Goal: Use online tool/utility

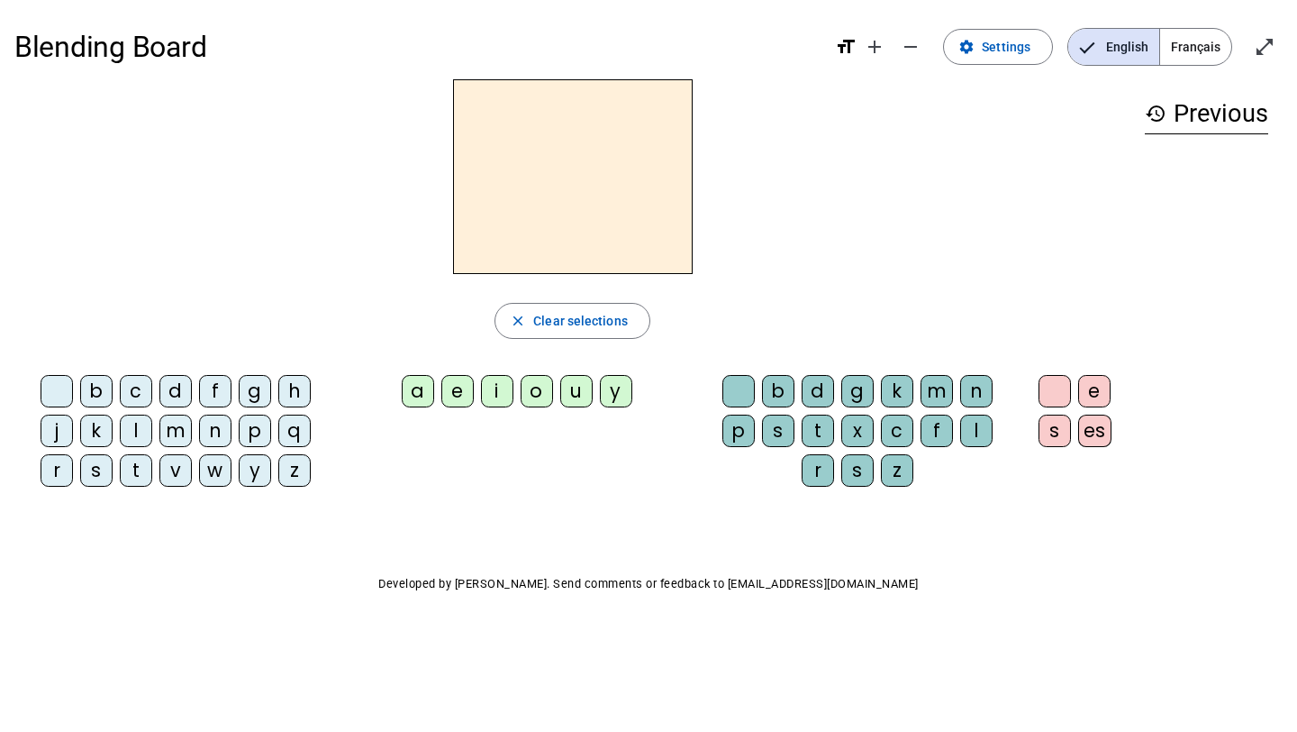
click at [214, 390] on div "f" at bounding box center [215, 391] width 32 height 32
click at [433, 396] on letter-bubble "a" at bounding box center [422, 395] width 40 height 40
click at [772, 400] on div "b" at bounding box center [778, 391] width 32 height 32
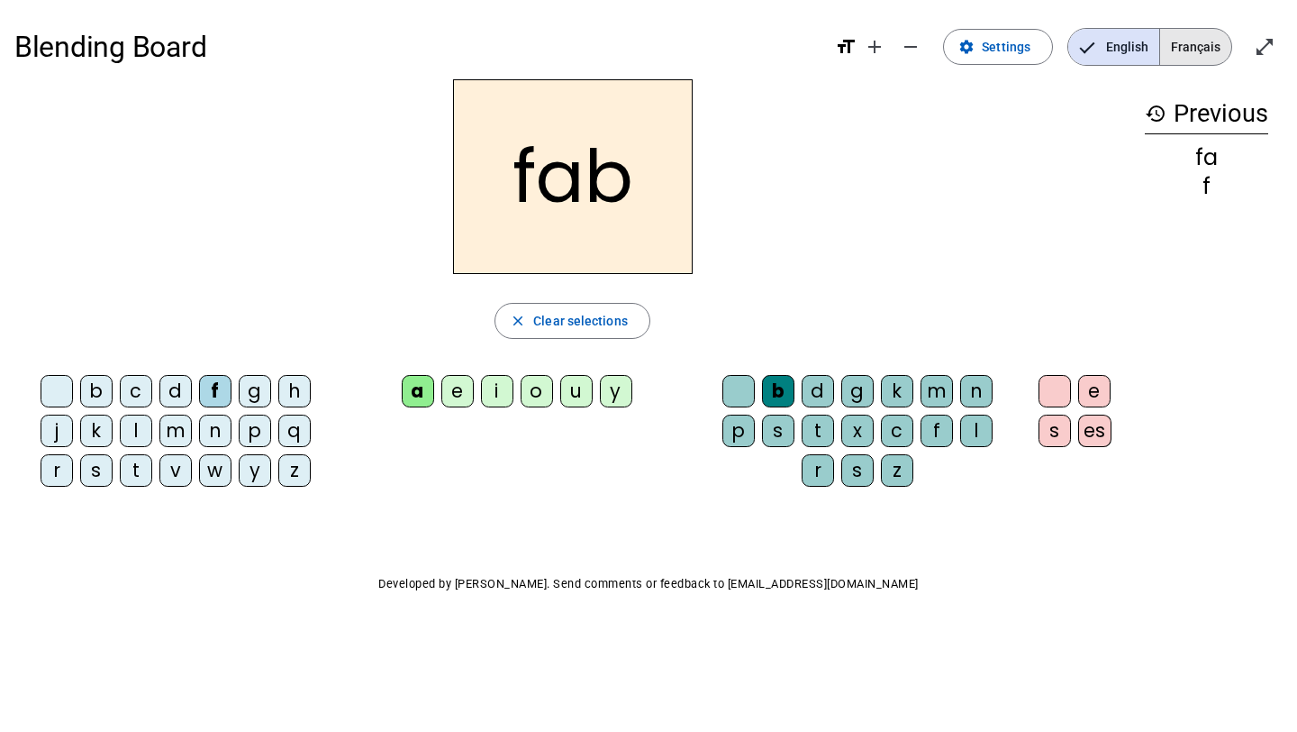
click at [1194, 40] on span "Français" at bounding box center [1195, 47] width 71 height 36
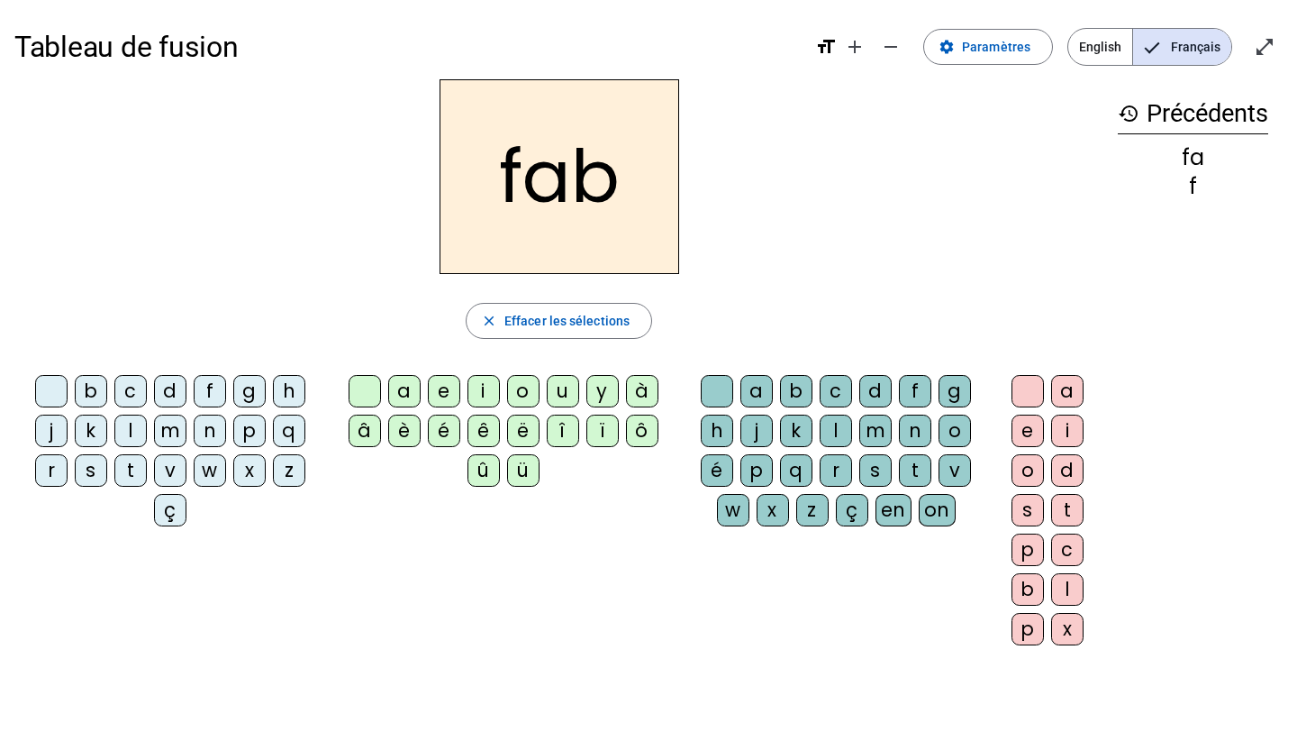
click at [1121, 62] on span "English" at bounding box center [1101, 47] width 64 height 36
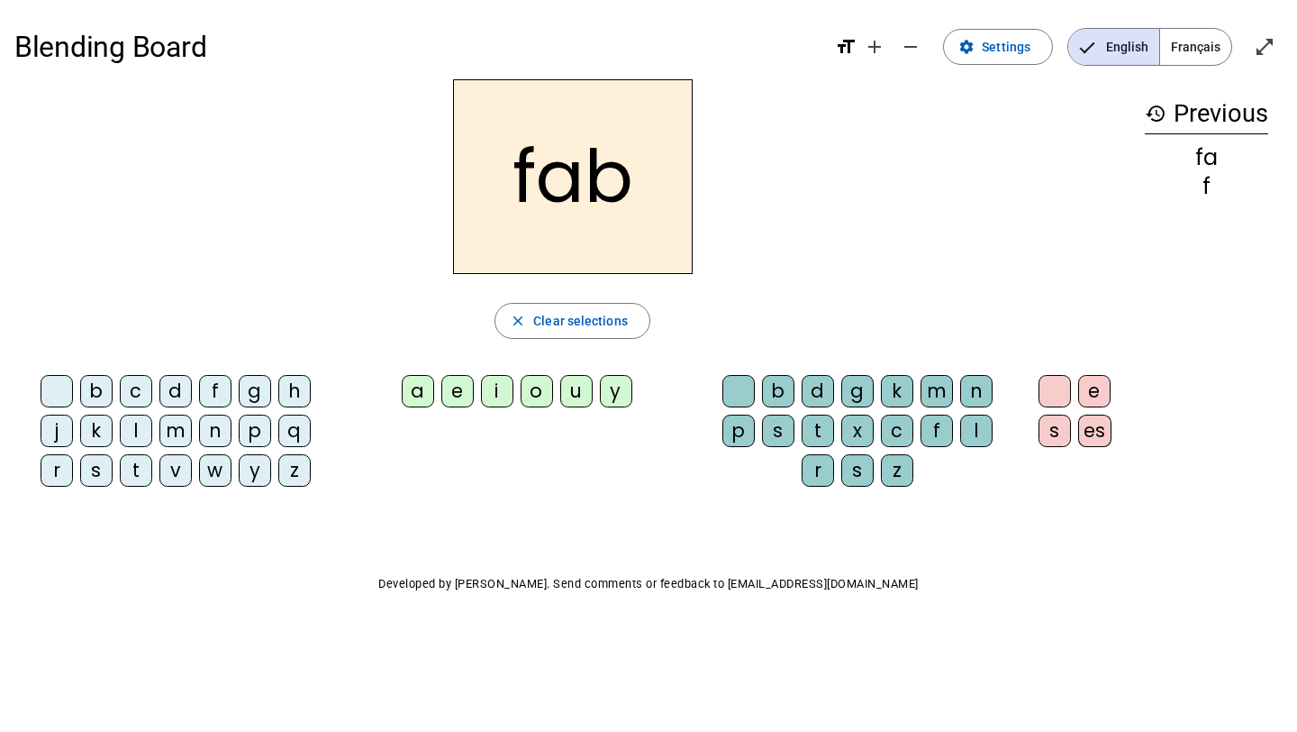
click at [1197, 157] on div "fa" at bounding box center [1206, 158] width 123 height 22
click at [1164, 120] on mat-icon "history" at bounding box center [1156, 114] width 22 height 22
click at [1157, 115] on mat-icon "history" at bounding box center [1156, 114] width 22 height 22
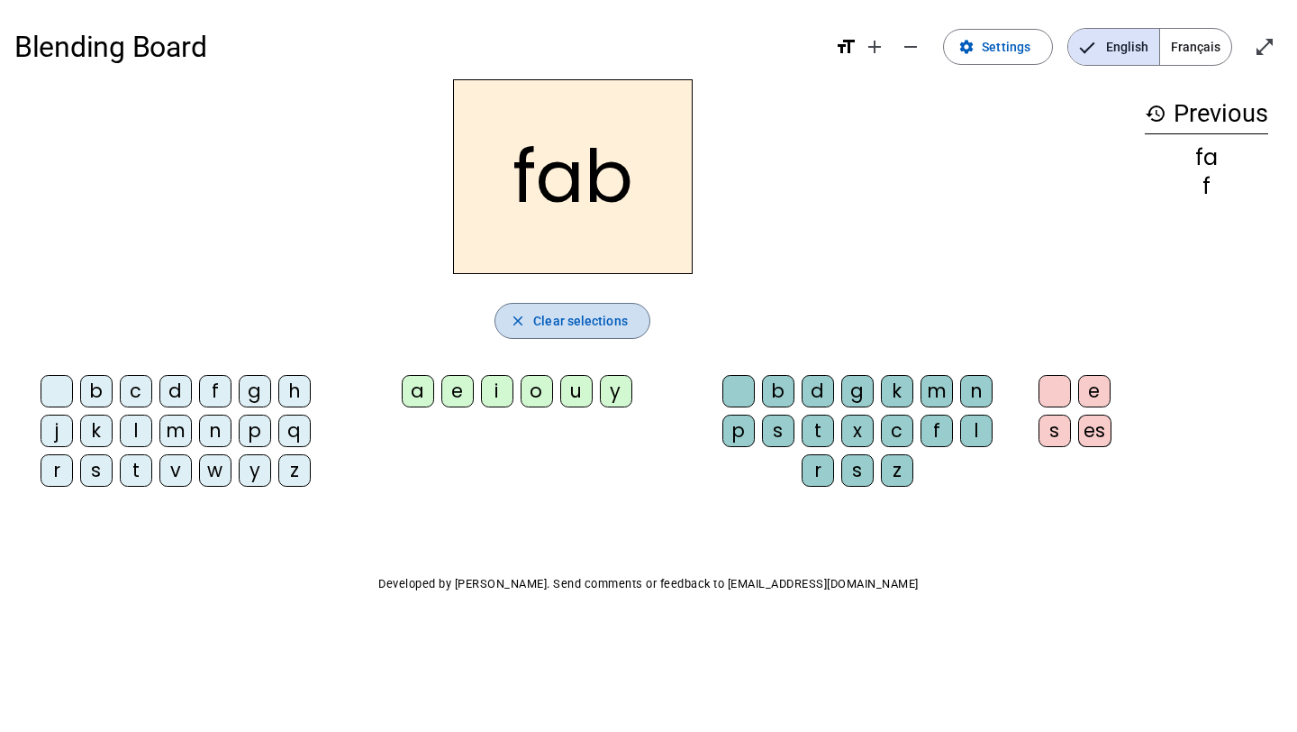
click at [579, 340] on span "button" at bounding box center [573, 320] width 154 height 43
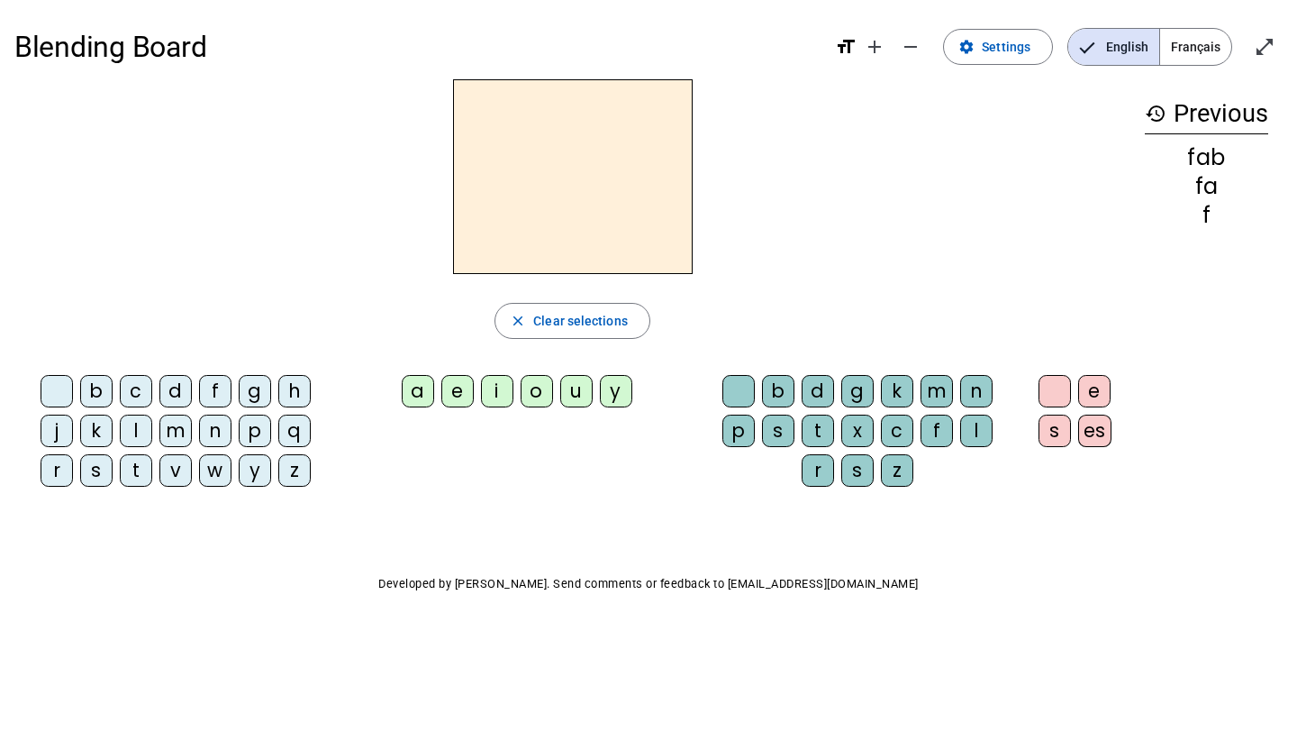
click at [1203, 167] on div "fab" at bounding box center [1206, 158] width 123 height 22
click at [1210, 215] on div "f" at bounding box center [1206, 216] width 123 height 22
click at [1152, 121] on mat-icon "history" at bounding box center [1156, 114] width 22 height 22
click at [857, 44] on span "Increase font size" at bounding box center [874, 46] width 43 height 43
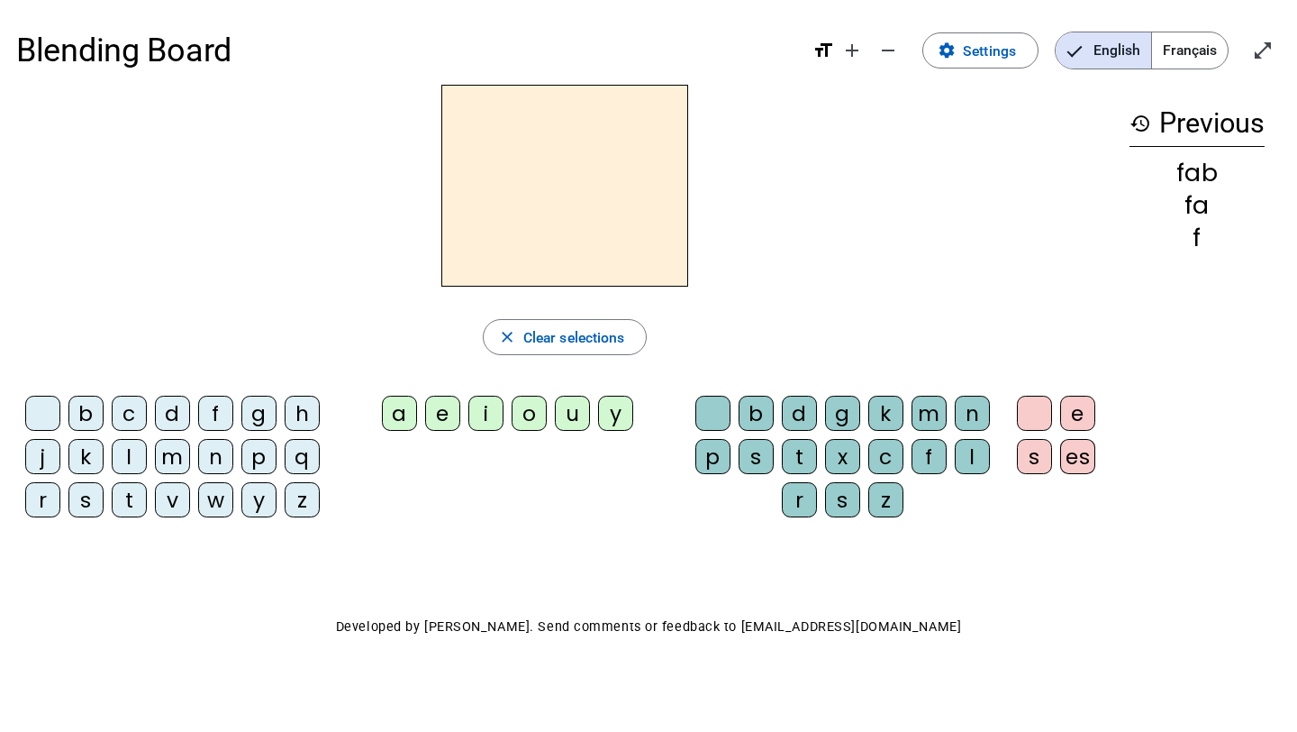
click at [829, 49] on mat-icon "format_size" at bounding box center [824, 51] width 22 height 22
click at [846, 49] on mat-icon "add" at bounding box center [852, 51] width 22 height 22
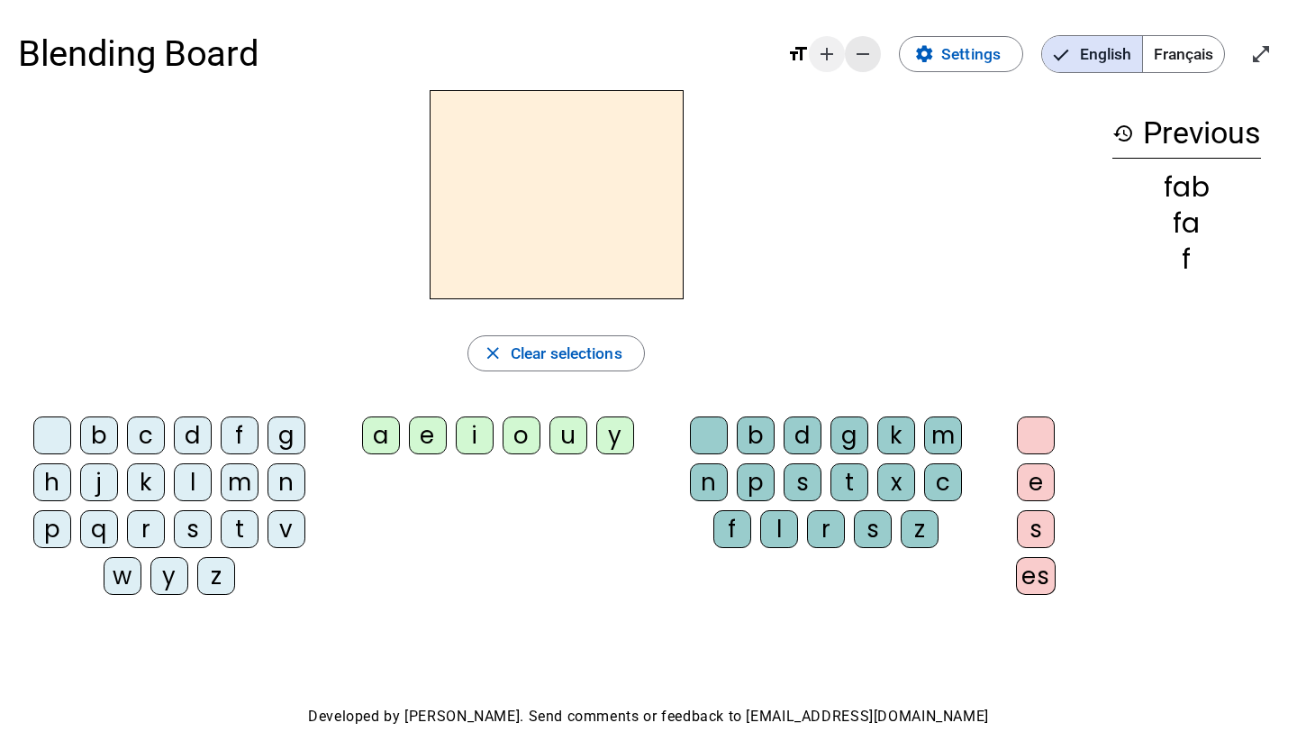
click at [846, 49] on span "Decrease font size" at bounding box center [862, 53] width 43 height 43
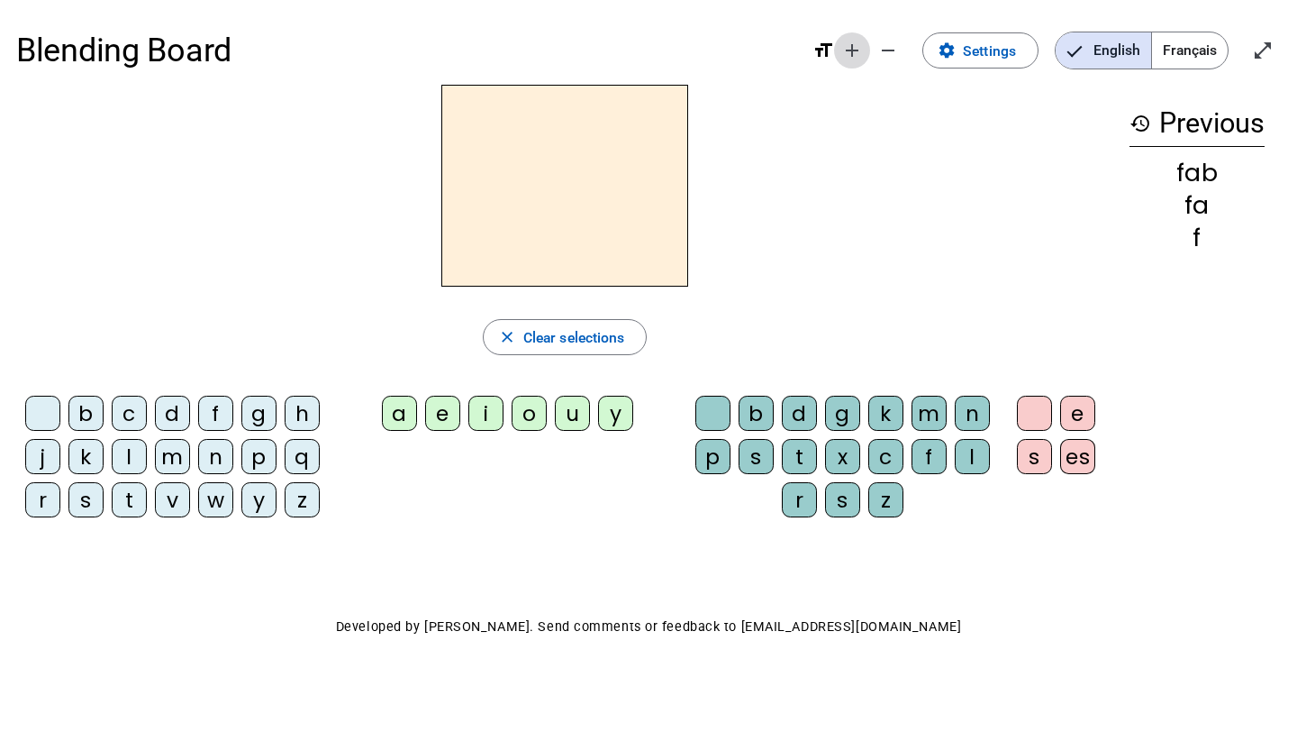
click at [846, 49] on mat-icon "add" at bounding box center [852, 51] width 22 height 22
